Goal: Find specific page/section: Find specific page/section

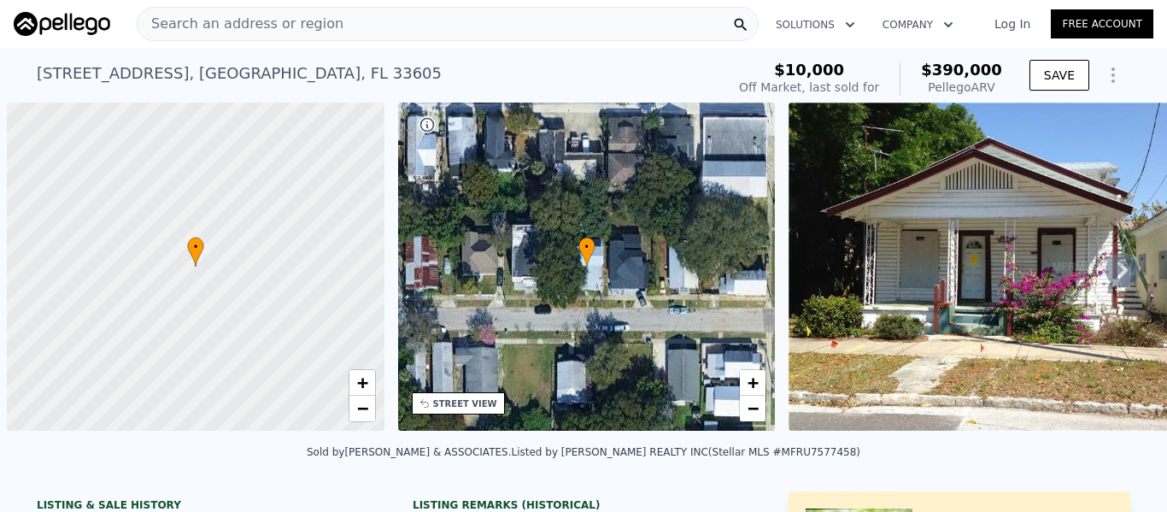
scroll to position [0, 7]
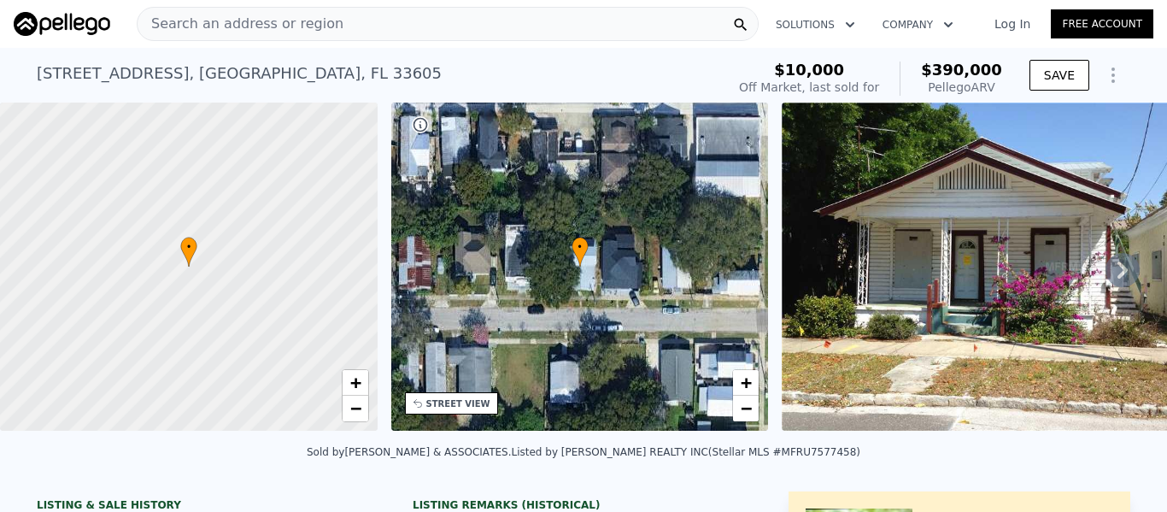
click at [520, 20] on div "Search an address or region" at bounding box center [448, 24] width 622 height 34
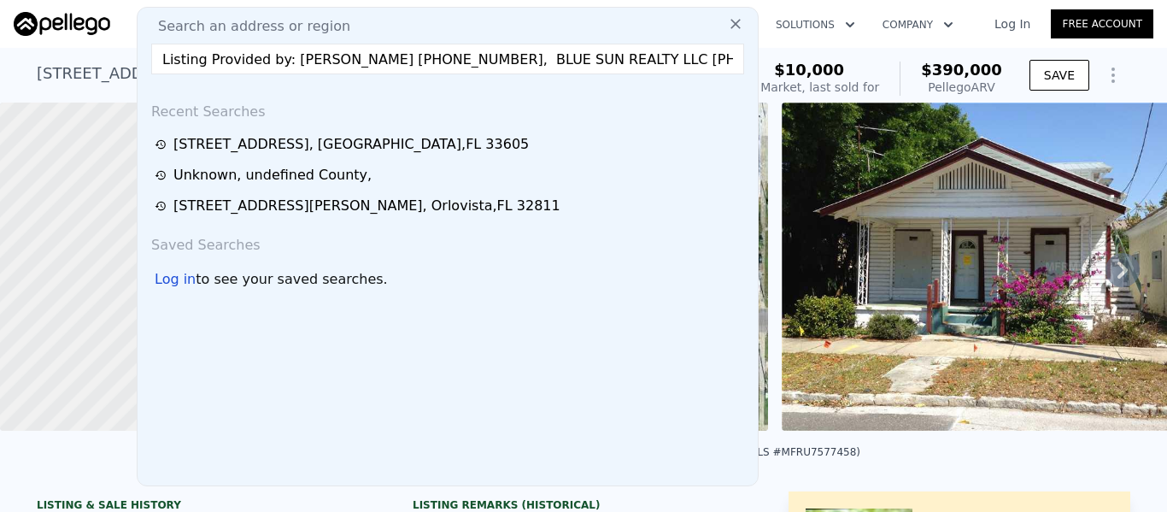
click at [317, 61] on input "Listing Provided by: [PERSON_NAME] [PHONE_NUMBER], BLUE SUN REALTY LLC [PHONE_N…" at bounding box center [447, 59] width 593 height 31
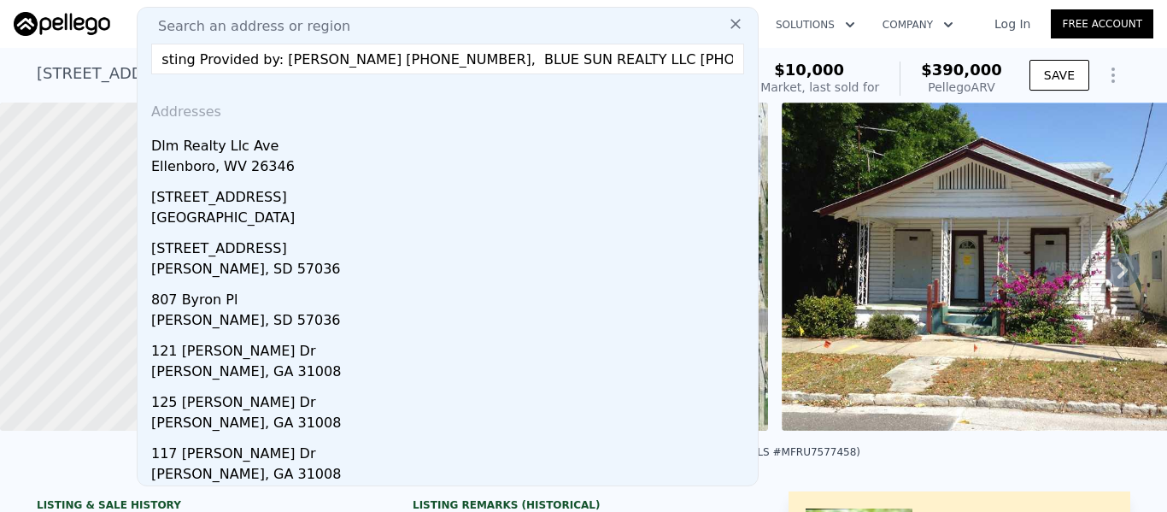
scroll to position [0, 0]
drag, startPoint x: 713, startPoint y: 61, endPoint x: 142, endPoint y: 65, distance: 570.9
click at [139, 64] on div "Search an address or region Listing Provided by: [PERSON_NAME] [PHONE_NUMBER], …" at bounding box center [448, 246] width 622 height 479
type input "0"
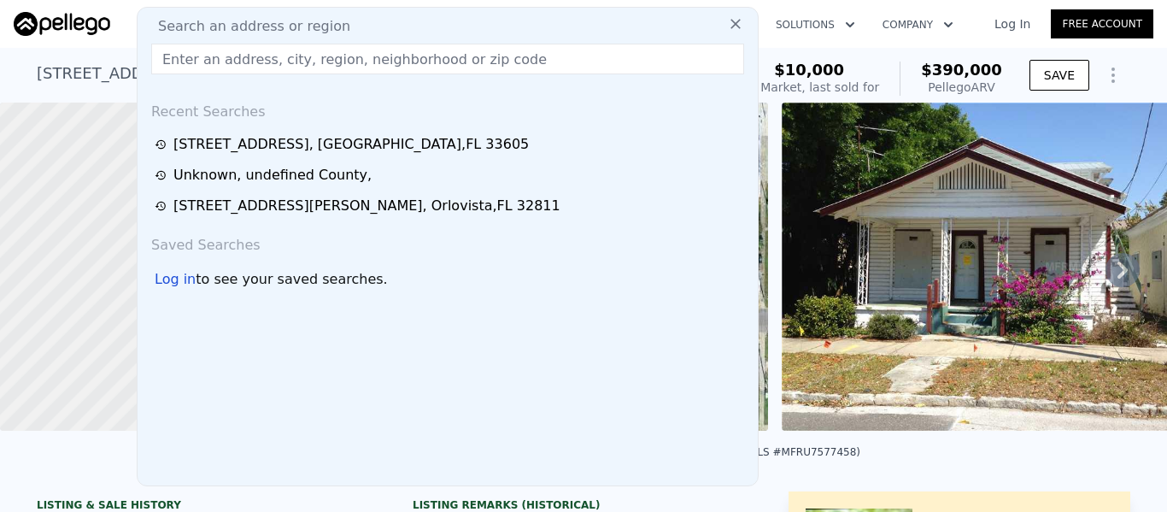
drag, startPoint x: 184, startPoint y: 60, endPoint x: 268, endPoint y: 99, distance: 92.5
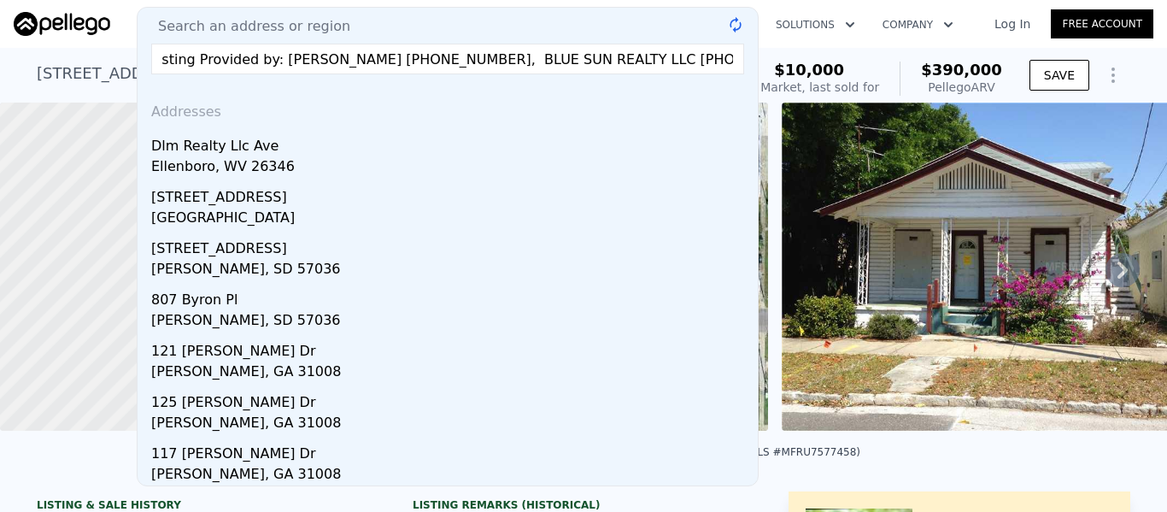
scroll to position [0, 5]
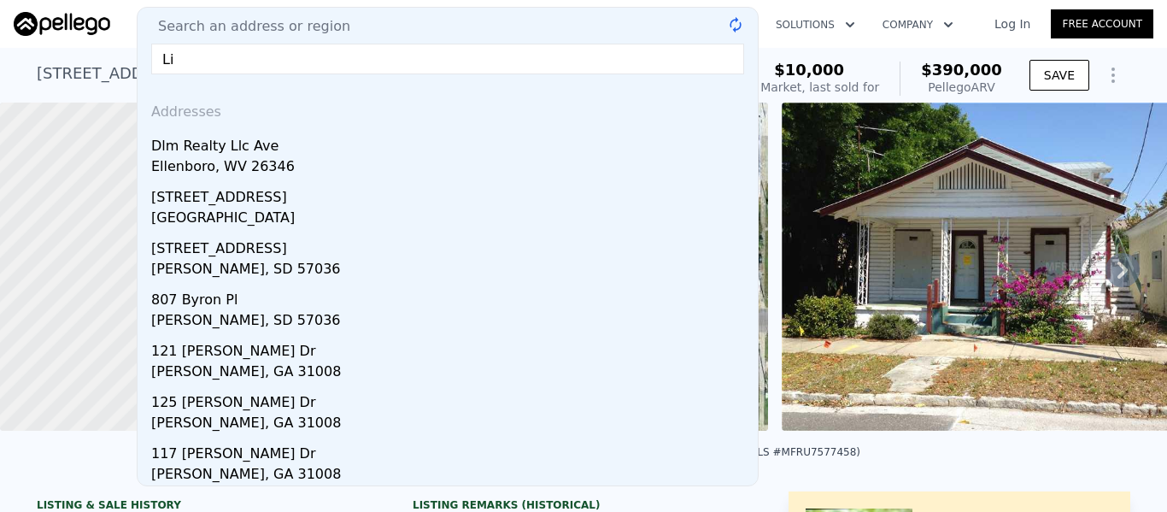
type input "L"
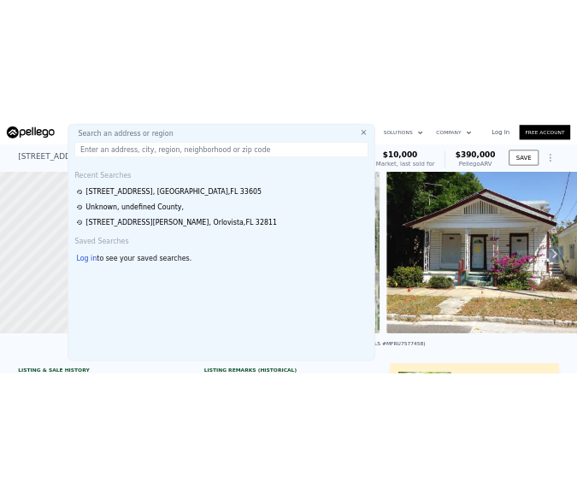
scroll to position [0, 0]
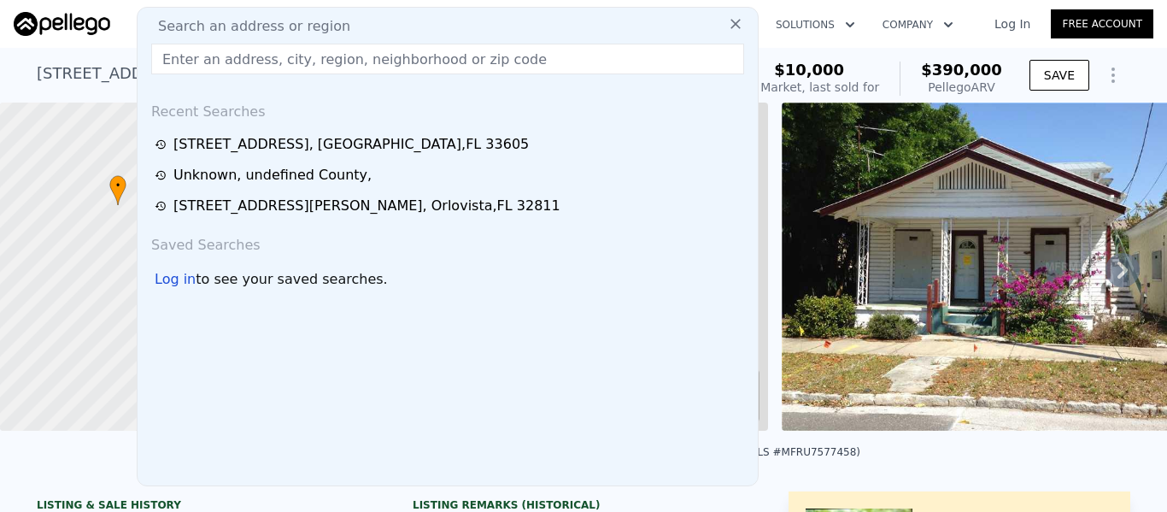
click at [151, 62] on input "text" at bounding box center [447, 59] width 593 height 31
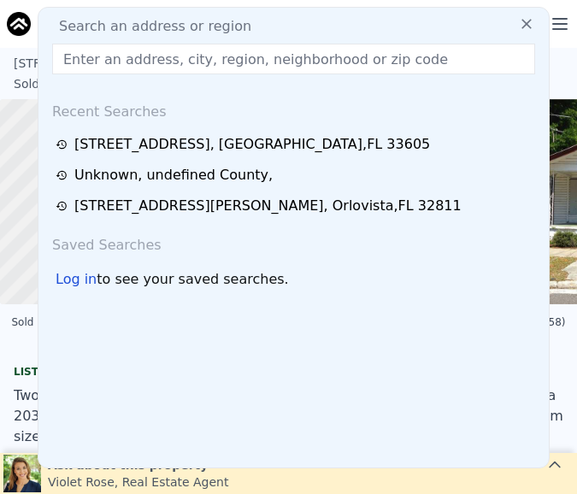
paste input "[STREET_ADDRESS]"
type input "[STREET_ADDRESS]"
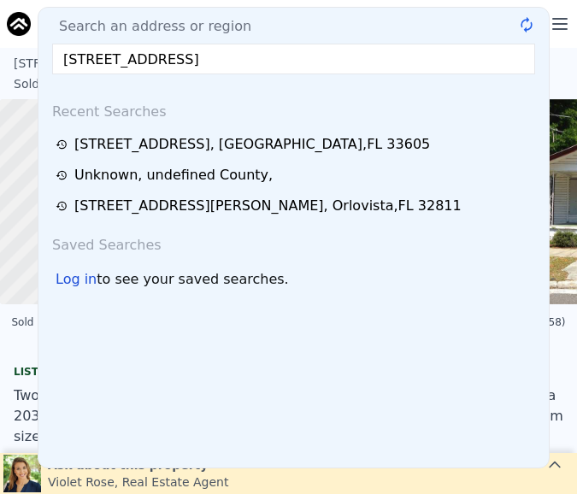
click at [334, 65] on input "[STREET_ADDRESS]" at bounding box center [293, 59] width 483 height 31
click at [457, 57] on input "[STREET_ADDRESS]" at bounding box center [293, 59] width 483 height 31
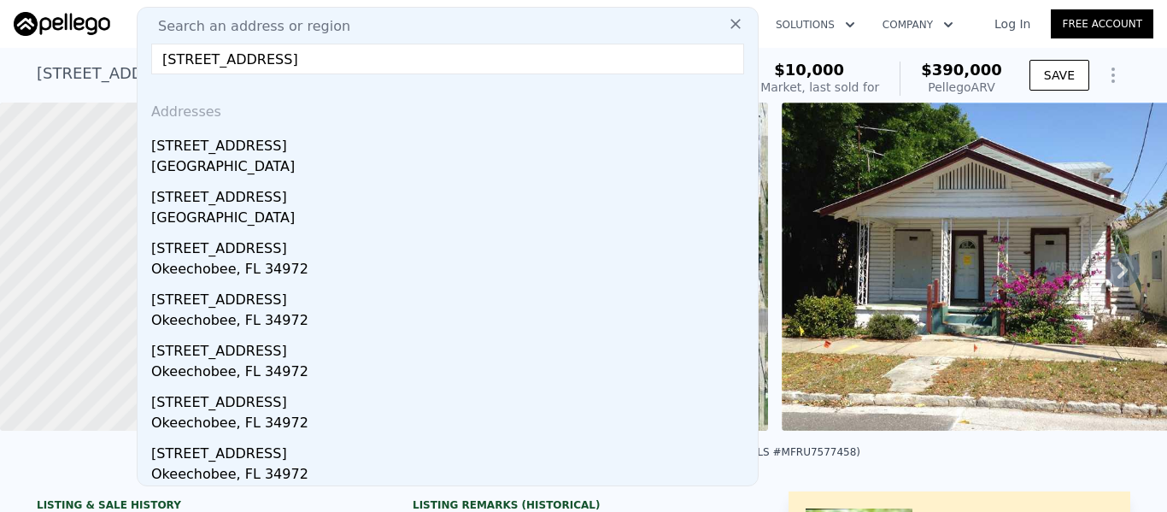
click at [265, 170] on div "[GEOGRAPHIC_DATA]" at bounding box center [451, 168] width 600 height 24
